Goal: Task Accomplishment & Management: Manage account settings

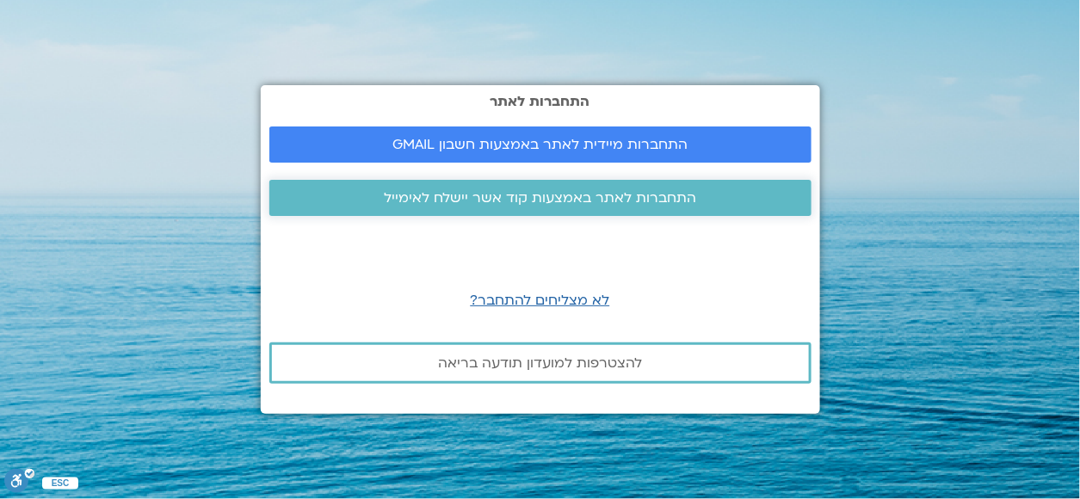
click at [600, 199] on span "התחברות לאתר באמצעות קוד אשר יישלח לאימייל" at bounding box center [540, 197] width 312 height 15
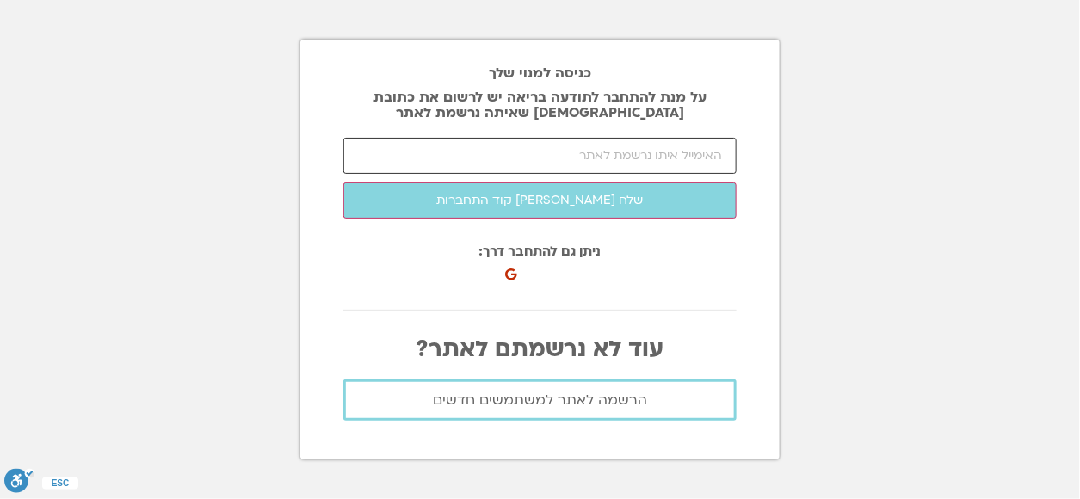
click at [607, 155] on input "email" at bounding box center [539, 156] width 393 height 36
type input "karenle@netvision.net.il"
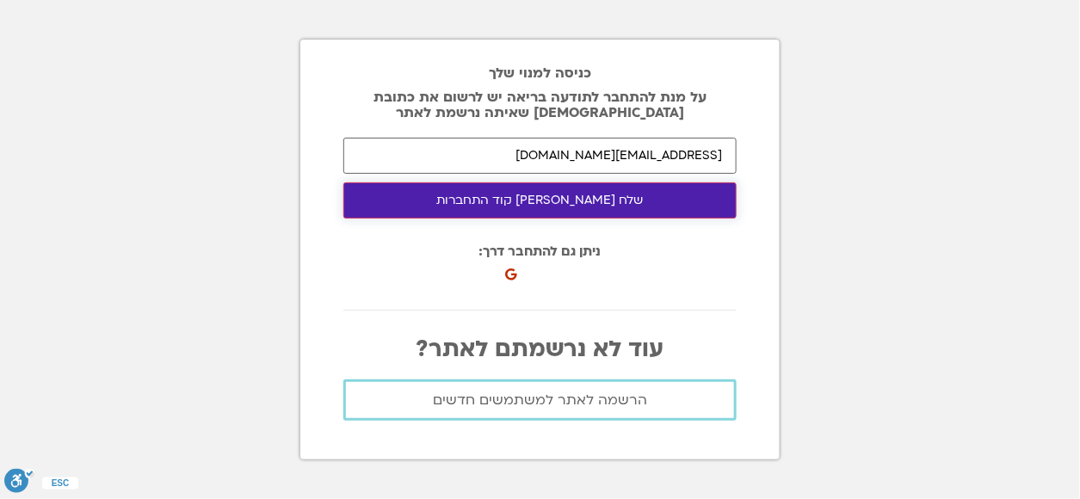
click at [566, 199] on button "שלח לי קוד התחברות" at bounding box center [539, 200] width 393 height 36
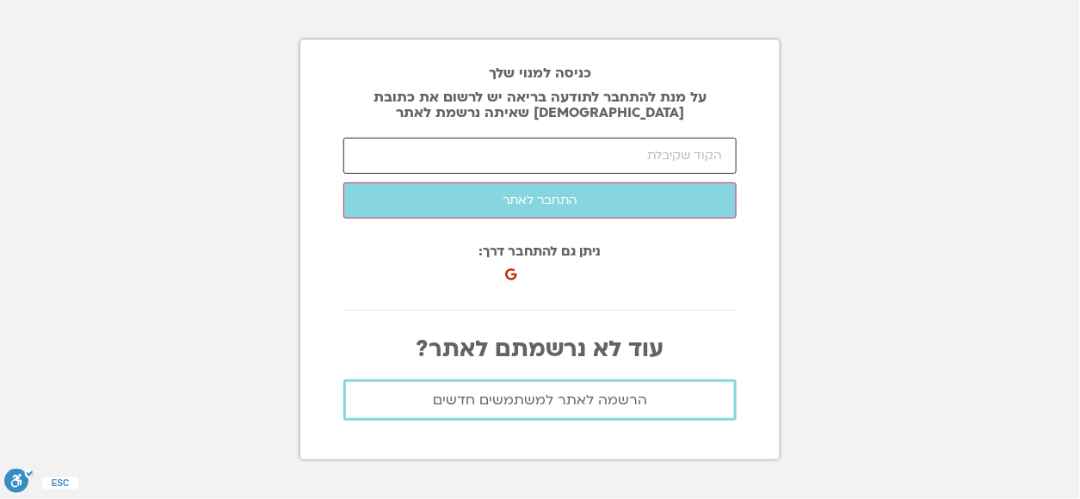
click at [654, 154] on input "number" at bounding box center [539, 156] width 393 height 36
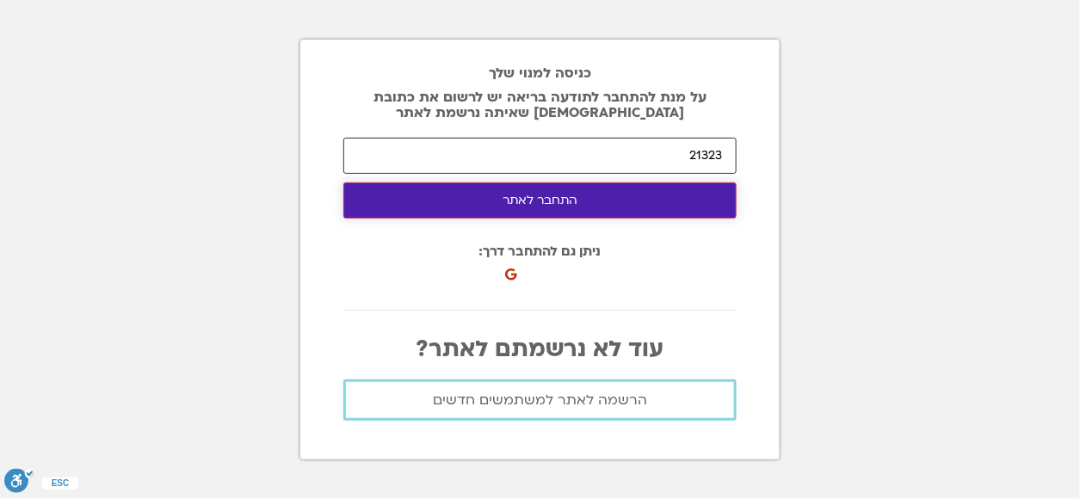
type input "21323"
click at [546, 199] on button "התחבר לאתר" at bounding box center [539, 200] width 393 height 36
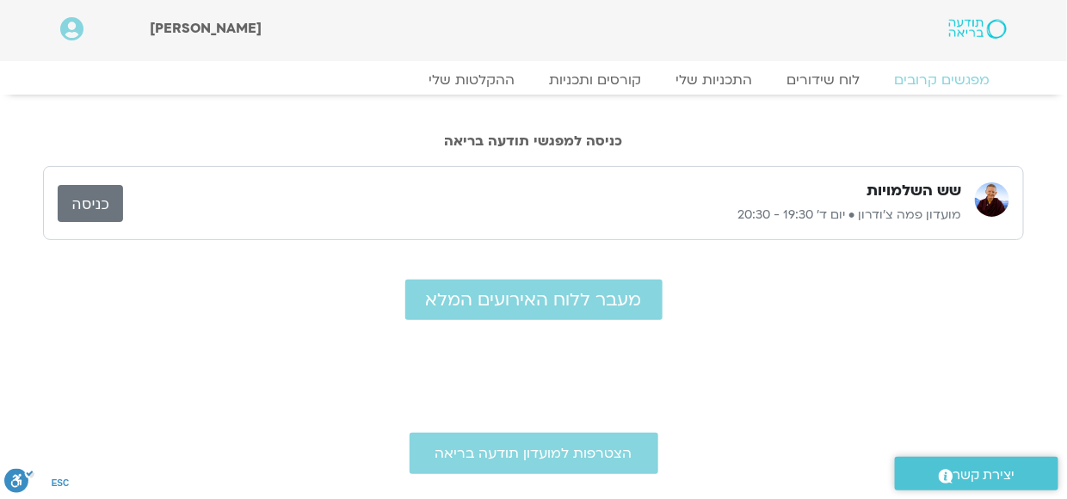
click at [98, 202] on link "כניסה" at bounding box center [90, 203] width 65 height 37
